Goal: Task Accomplishment & Management: Manage account settings

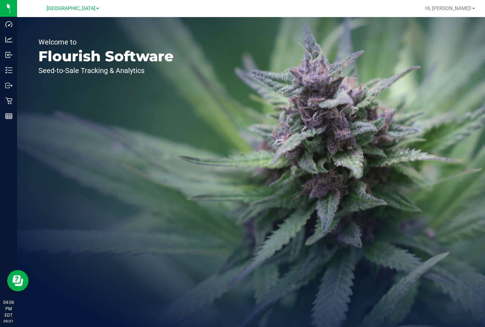
click at [260, 15] on nav "Lakeland WC Hi, [PERSON_NAME]!" at bounding box center [251, 8] width 468 height 17
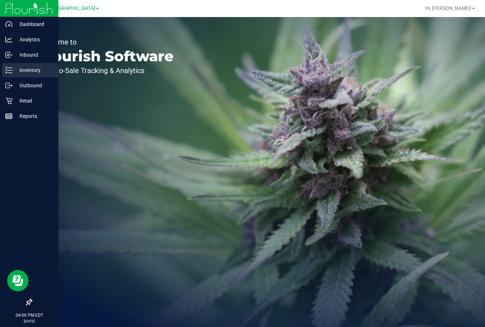
click at [20, 70] on p "Inventory" at bounding box center [33, 70] width 43 height 9
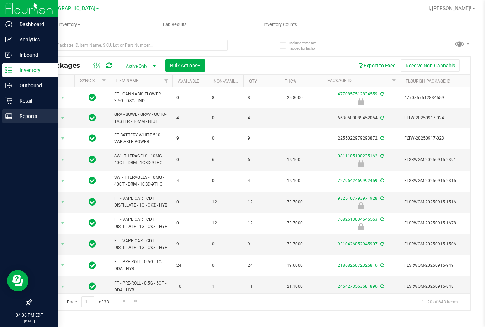
click at [28, 113] on p "Reports" at bounding box center [33, 116] width 43 height 9
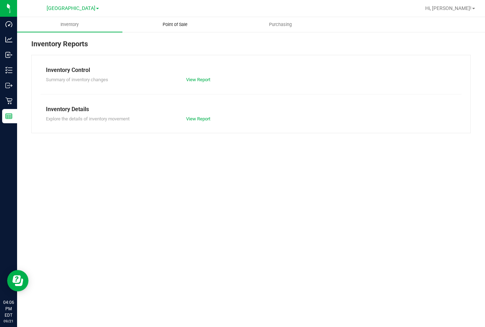
click at [177, 26] on span "Point of Sale" at bounding box center [175, 24] width 44 height 6
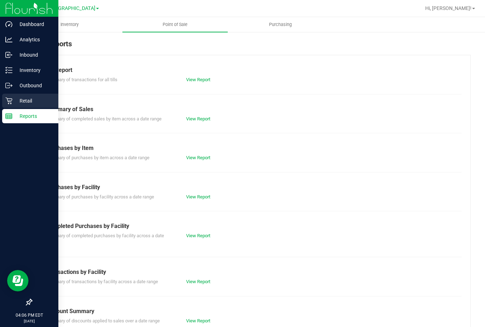
click at [30, 98] on p "Retail" at bounding box center [33, 100] width 43 height 9
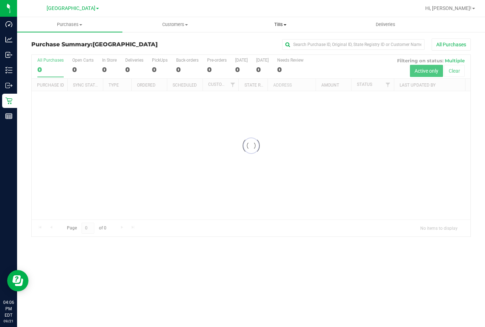
click at [281, 25] on span "Tills" at bounding box center [280, 24] width 105 height 6
click at [280, 44] on li "Manage tills" at bounding box center [280, 43] width 105 height 9
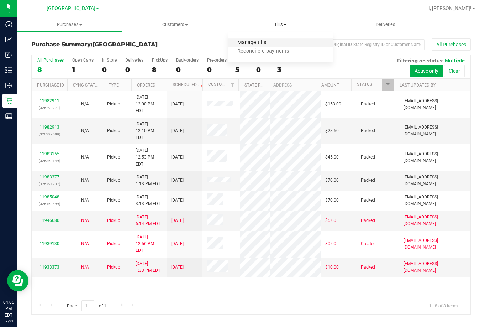
click at [263, 46] on span "Manage tills" at bounding box center [252, 43] width 48 height 6
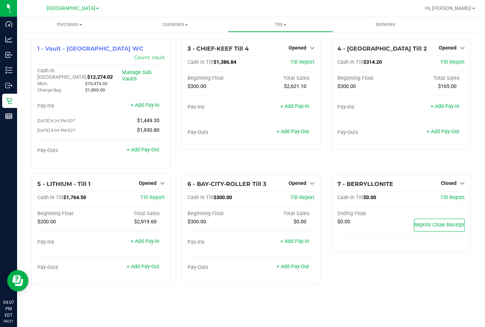
click at [456, 3] on div "Hi, [PERSON_NAME]!" at bounding box center [451, 8] width 56 height 12
drag, startPoint x: 455, startPoint y: 7, endPoint x: 451, endPoint y: 10, distance: 5.1
click at [454, 8] on span "Hi, [PERSON_NAME]!" at bounding box center [448, 8] width 46 height 6
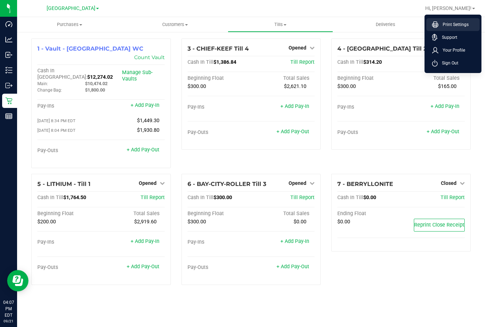
click at [444, 24] on span "Print Settings" at bounding box center [454, 24] width 30 height 7
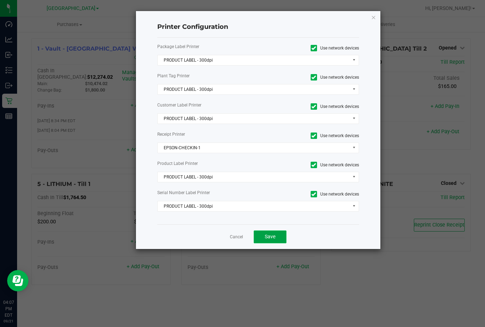
click at [285, 236] on button "Save" at bounding box center [270, 236] width 33 height 13
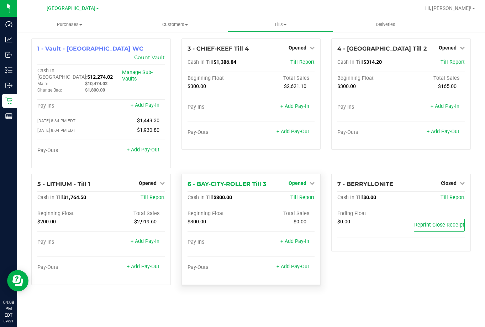
click at [302, 180] on span "Opened" at bounding box center [298, 183] width 18 height 6
click at [308, 190] on div "Close Till" at bounding box center [298, 197] width 53 height 19
click at [307, 195] on link "Close Till" at bounding box center [298, 198] width 19 height 6
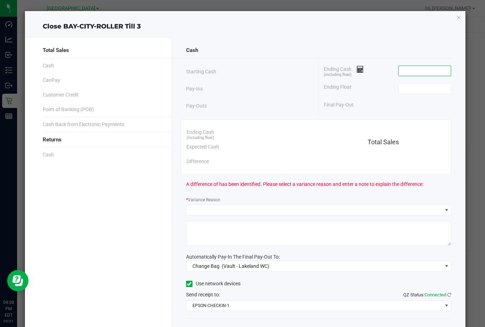
click at [423, 75] on input at bounding box center [425, 71] width 52 height 10
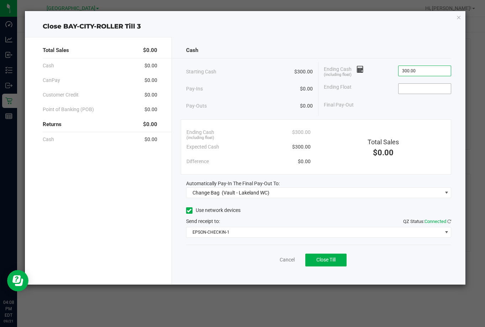
type input "$300.00"
drag, startPoint x: 428, startPoint y: 87, endPoint x: 433, endPoint y: 87, distance: 5.0
click at [428, 87] on input at bounding box center [425, 89] width 52 height 10
type input "$300.00"
click at [408, 112] on div "Final Pay-Out $0.00" at bounding box center [387, 105] width 127 height 15
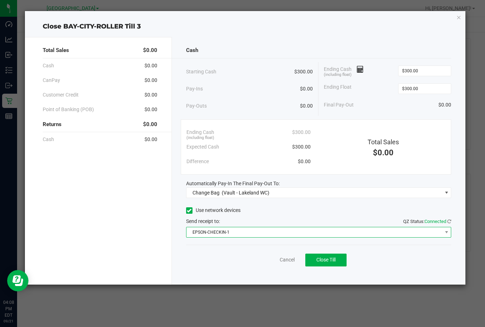
click at [308, 234] on span "EPSON-CHECKIN-1" at bounding box center [315, 232] width 256 height 10
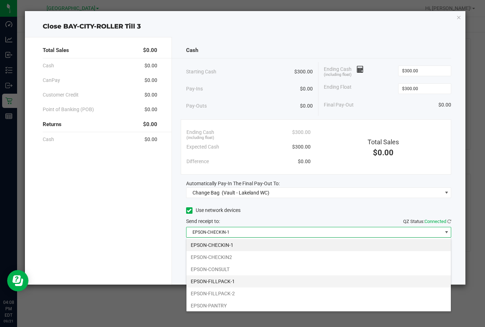
click at [258, 283] on li "EPSON-FILLPACK-1" at bounding box center [319, 281] width 264 height 12
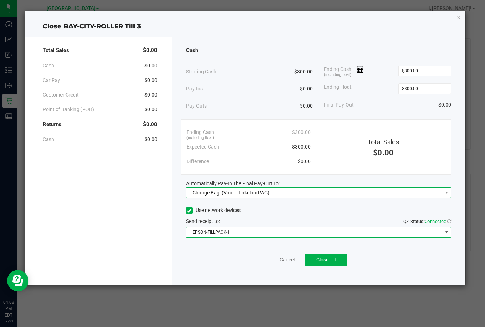
click at [281, 194] on span "Change Bag (Vault - Lakeland WC)" at bounding box center [315, 193] width 256 height 10
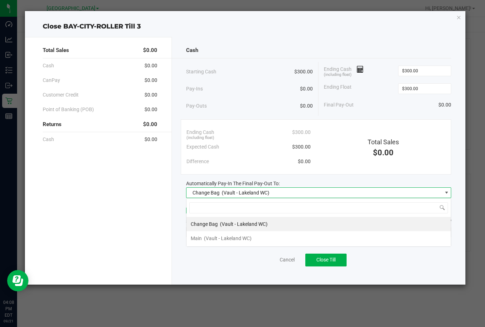
scroll to position [11, 266]
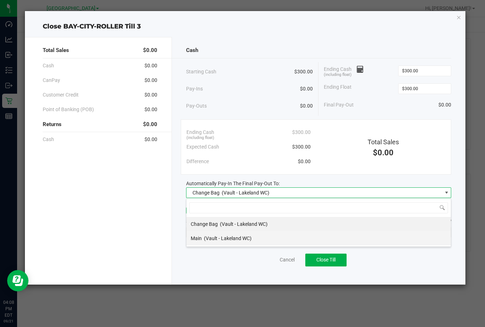
click at [266, 239] on li "Main (Vault - Lakeland WC)" at bounding box center [319, 238] width 264 height 14
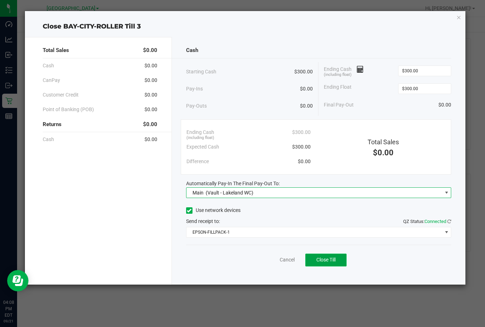
click at [322, 262] on span "Close Till" at bounding box center [325, 260] width 19 height 6
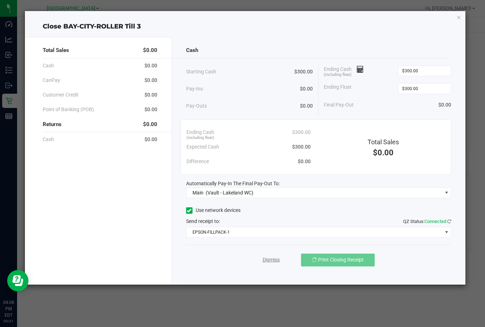
click at [271, 261] on link "Dismiss" at bounding box center [271, 259] width 17 height 7
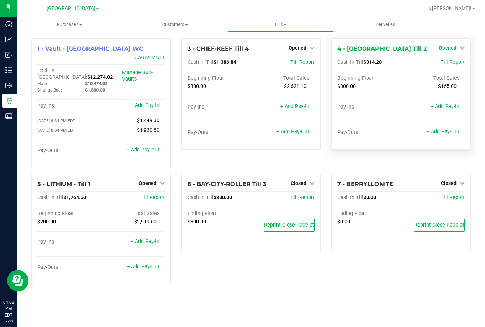
click at [451, 48] on span "Opened" at bounding box center [448, 48] width 18 height 6
click at [446, 65] on link "Close Till" at bounding box center [448, 63] width 19 height 6
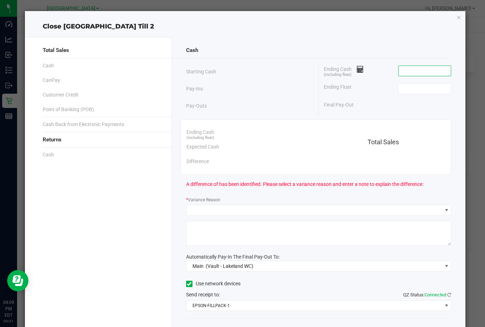
click at [426, 72] on input at bounding box center [425, 71] width 52 height 10
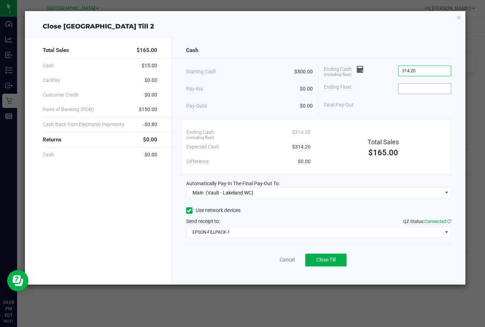
type input "$314.20"
click at [430, 90] on input at bounding box center [425, 89] width 52 height 10
type input "$300.00"
click at [399, 110] on div "Final Pay-Out $14.20" at bounding box center [387, 105] width 127 height 15
